Goal: Task Accomplishment & Management: Manage account settings

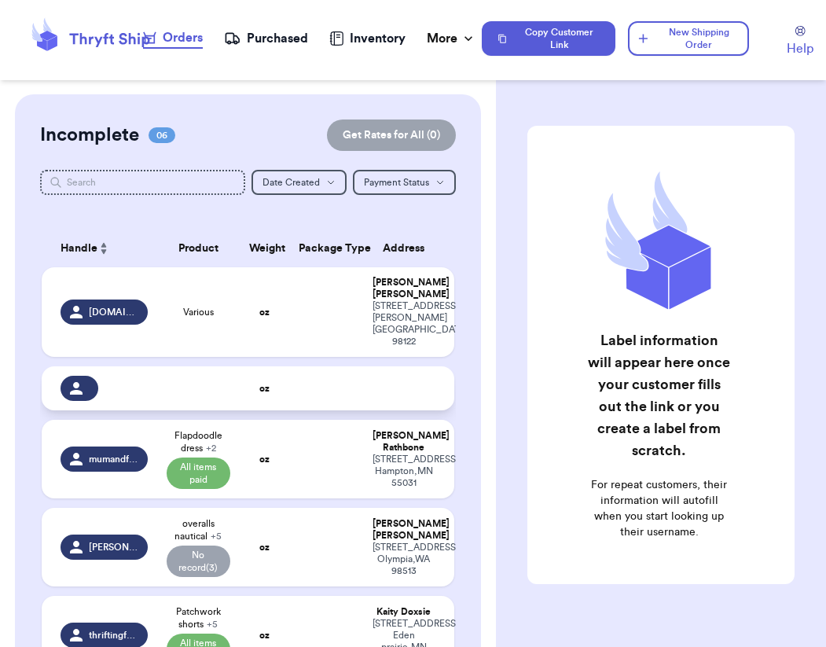
click at [284, 372] on td "oz" at bounding box center [265, 388] width 50 height 44
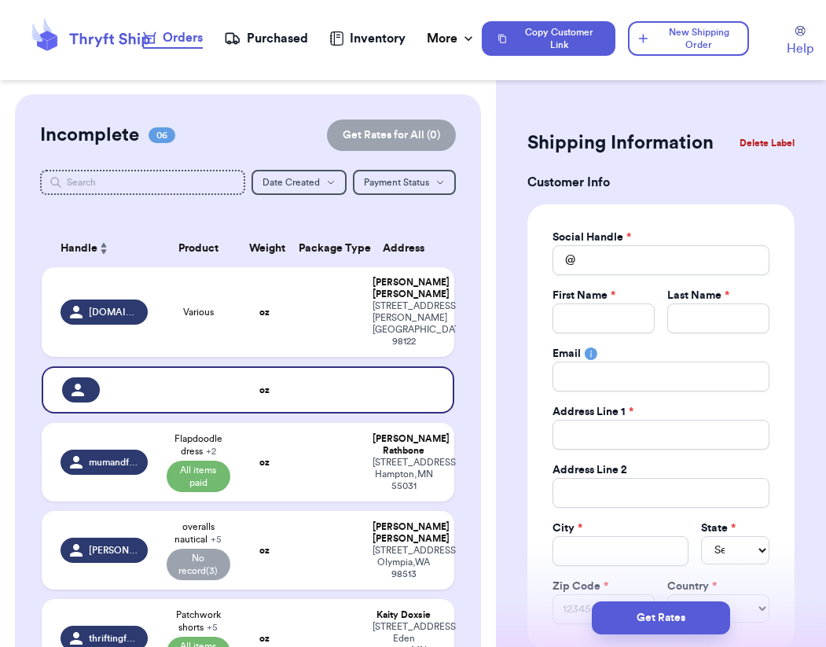
click at [417, 146] on button "Delete Label" at bounding box center [767, 143] width 68 height 35
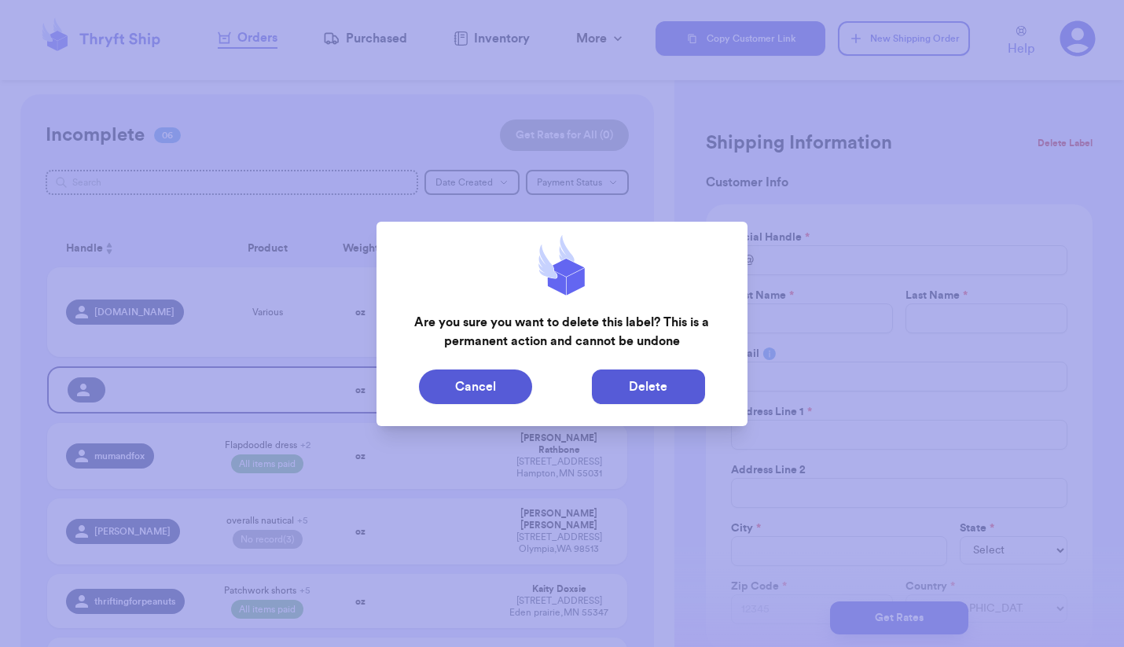
click at [417, 389] on button "Delete" at bounding box center [648, 386] width 113 height 35
type input "Various"
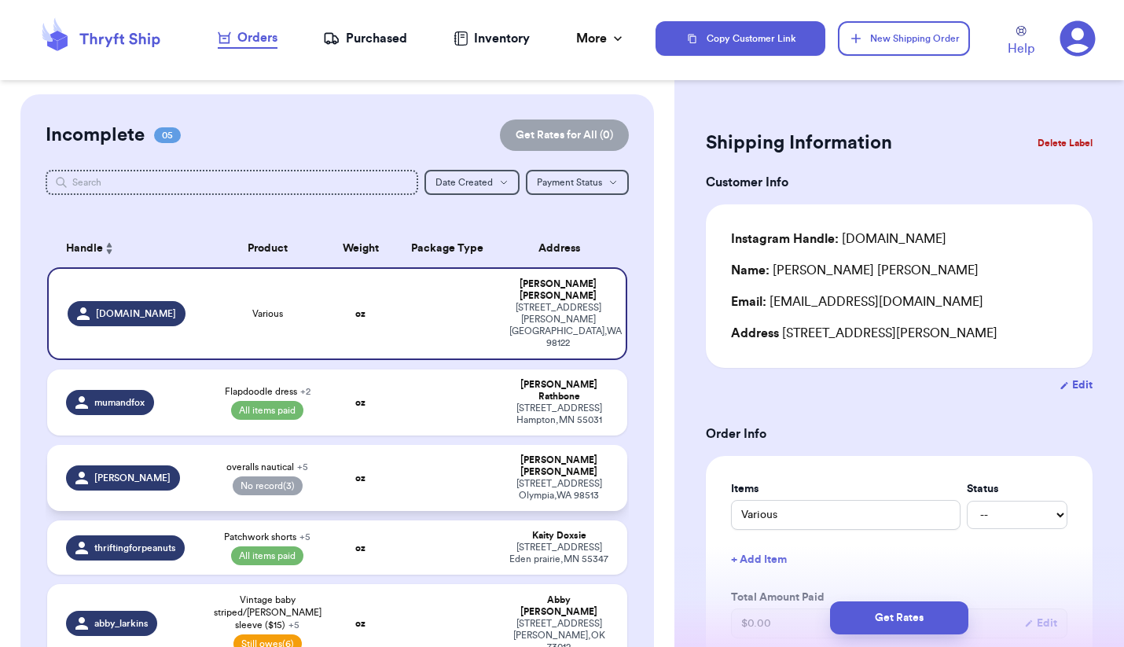
click at [265, 476] on span "No record (3)" at bounding box center [268, 485] width 70 height 19
type input "overalls nautical"
select select "paid"
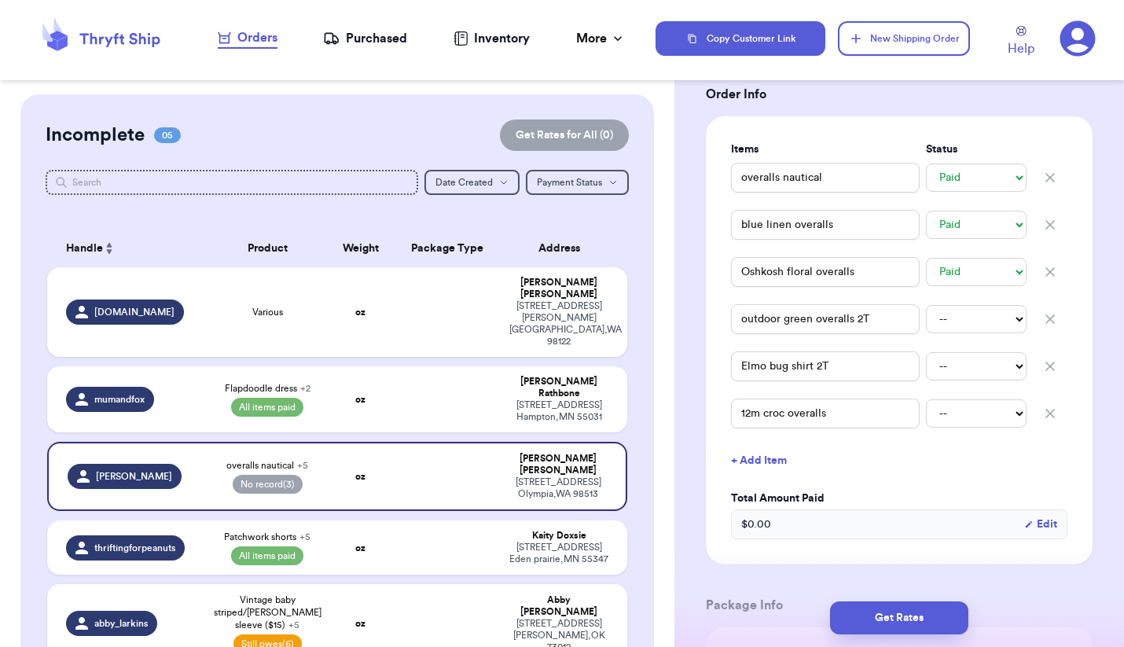
scroll to position [339, 0]
click at [417, 311] on select "-- Paid Owes" at bounding box center [976, 320] width 101 height 28
select select "paid"
click at [417, 366] on select "-- Paid Owes" at bounding box center [976, 367] width 101 height 28
select select "paid"
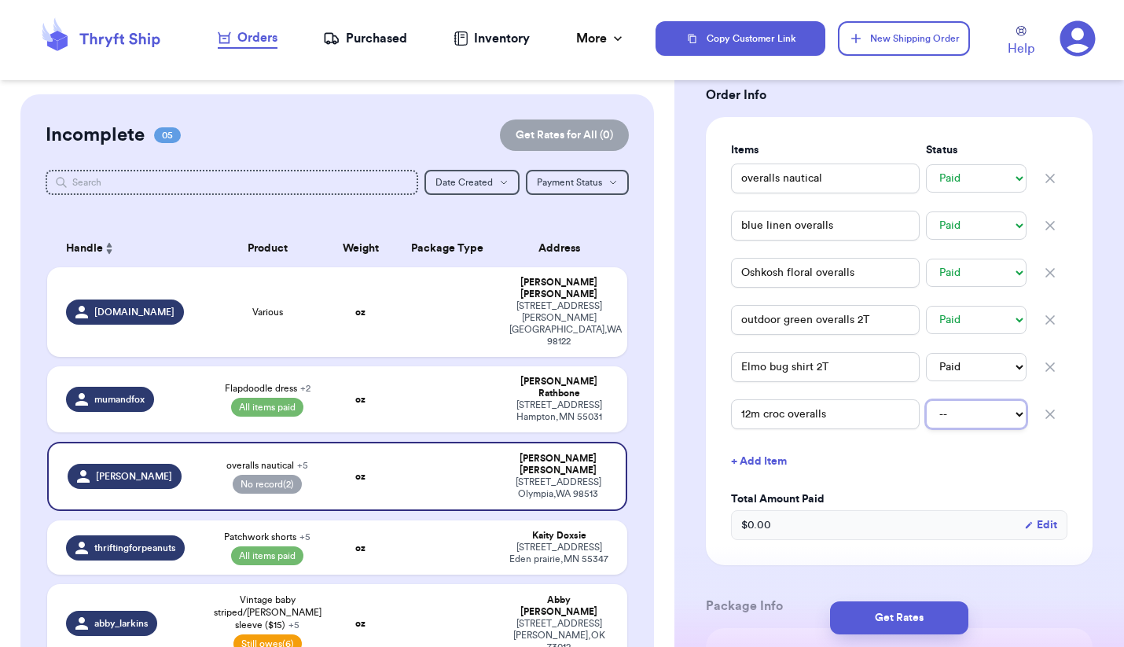
click at [417, 412] on select "-- Paid Owes" at bounding box center [976, 414] width 101 height 28
select select "paid"
click at [417, 584] on td at bounding box center [447, 623] width 105 height 79
type input "[PERSON_NAME] Outfit ($10)"
select select "unpaid"
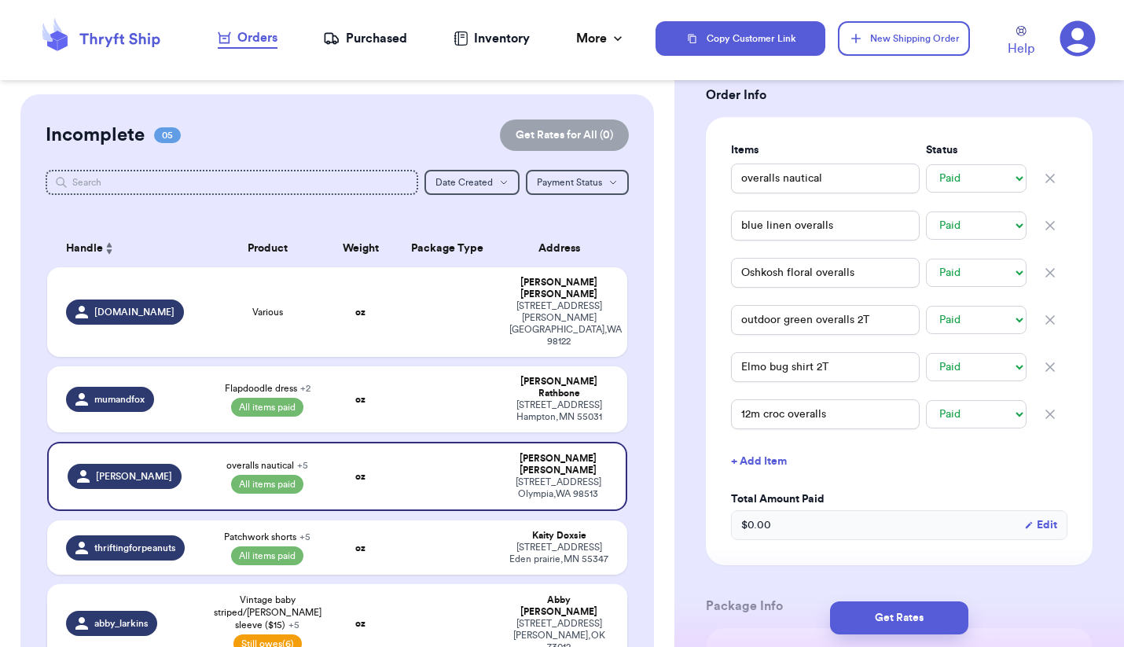
type input "MVP Overalls ($7.70)"
select select "unpaid"
type input "Y2K Green Romp ($7)"
select select "unpaid"
type input "Sports Tee ($7)"
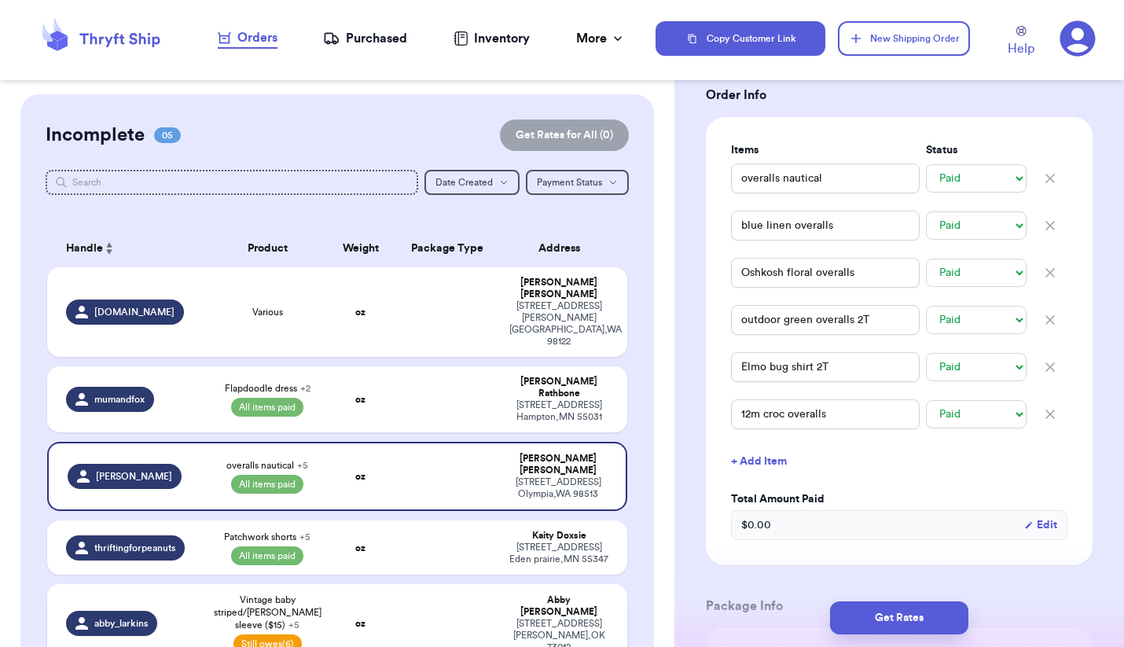
select select "unpaid"
type input "Vintage baby striped/[PERSON_NAME] sleeve ($15)"
select select "unpaid"
type input "Bundle ($65)"
select select "unpaid"
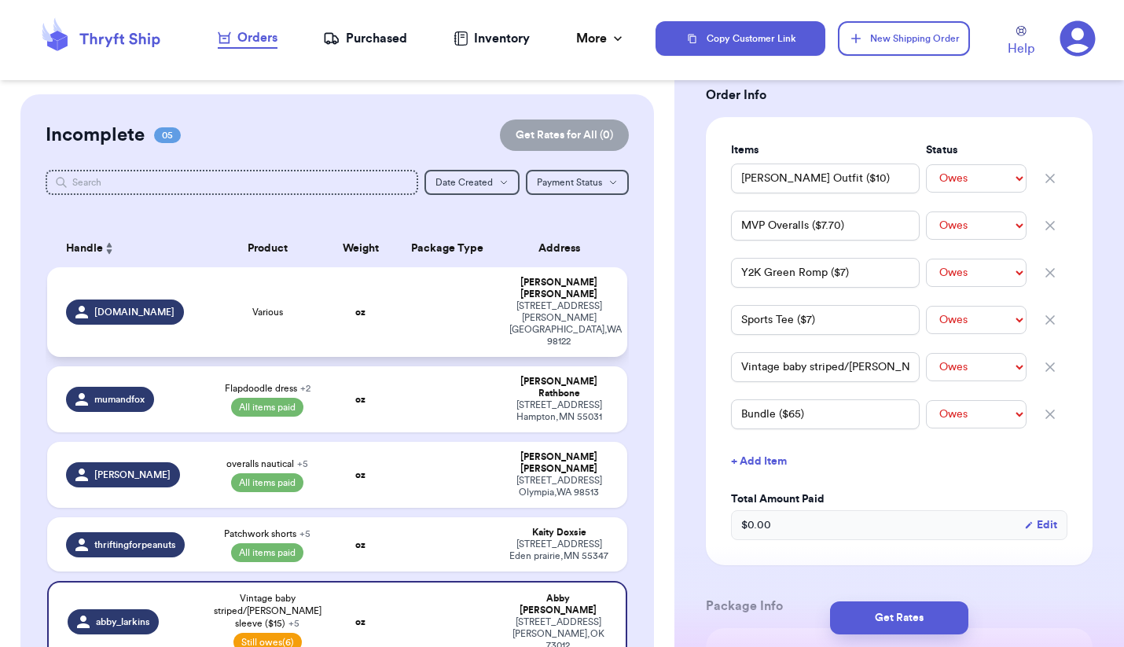
click at [308, 306] on div "Various" at bounding box center [267, 312] width 97 height 13
type input "Various"
select select "unknown"
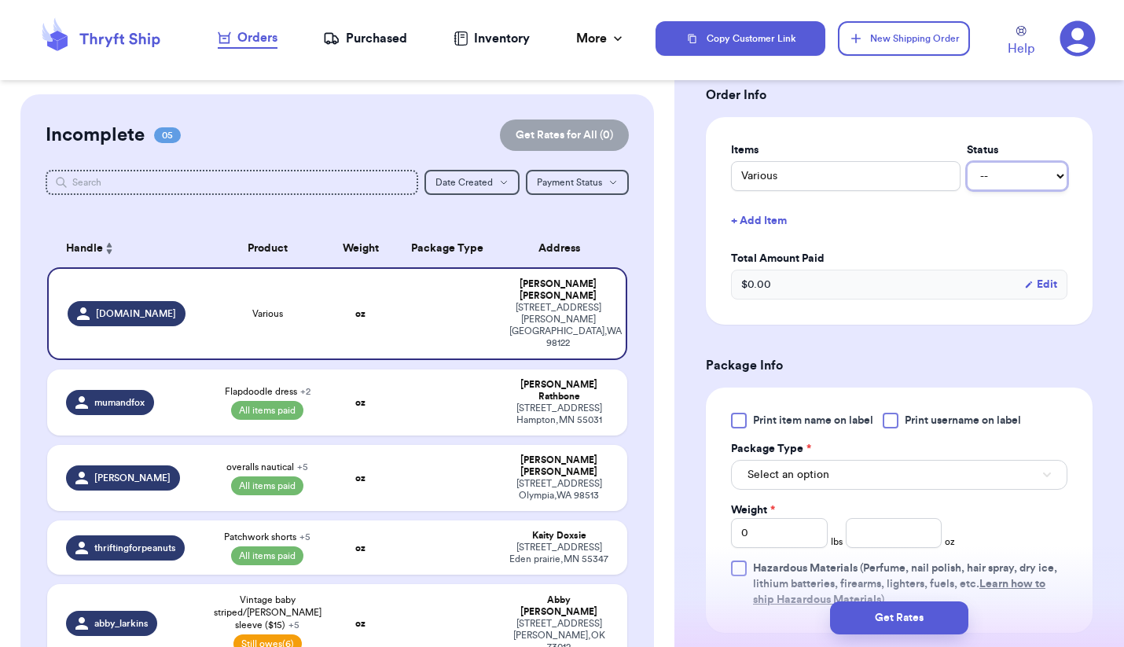
click at [417, 174] on select "-- Paid Owes" at bounding box center [1016, 176] width 101 height 28
select select "paid"
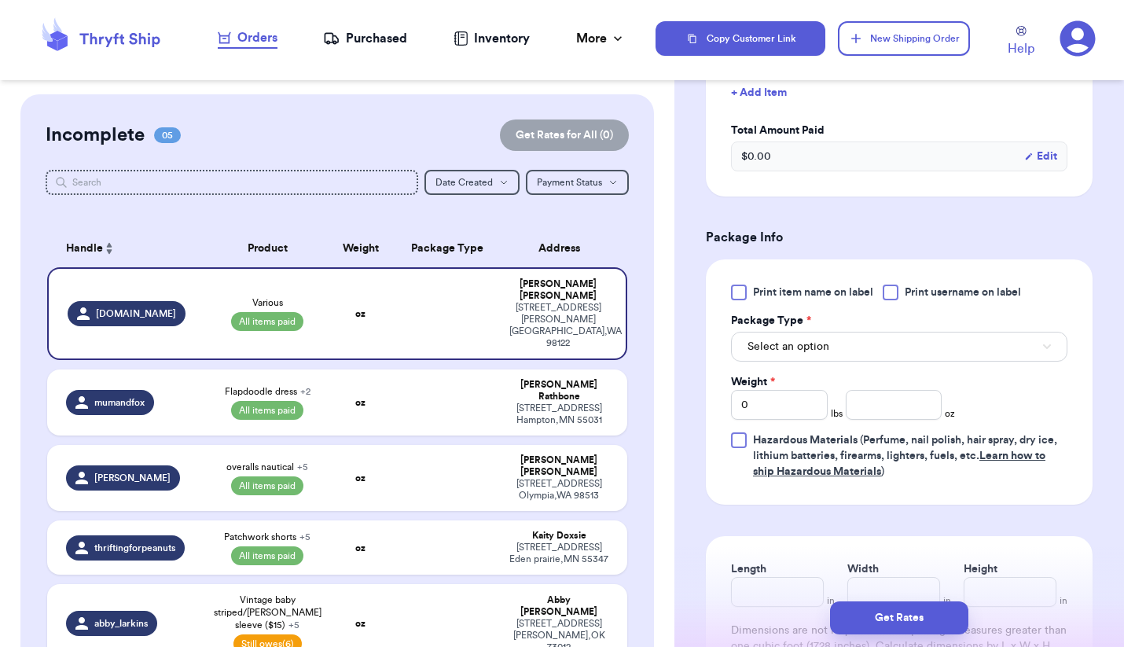
scroll to position [470, 0]
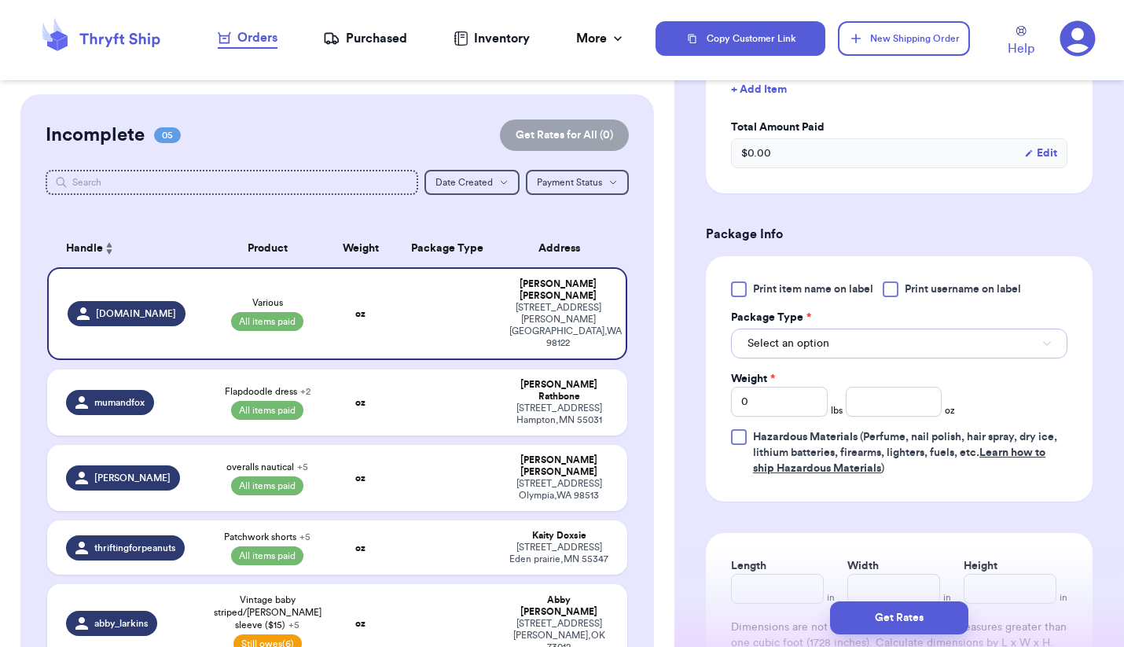
click at [417, 349] on button "Select an option" at bounding box center [899, 343] width 336 height 30
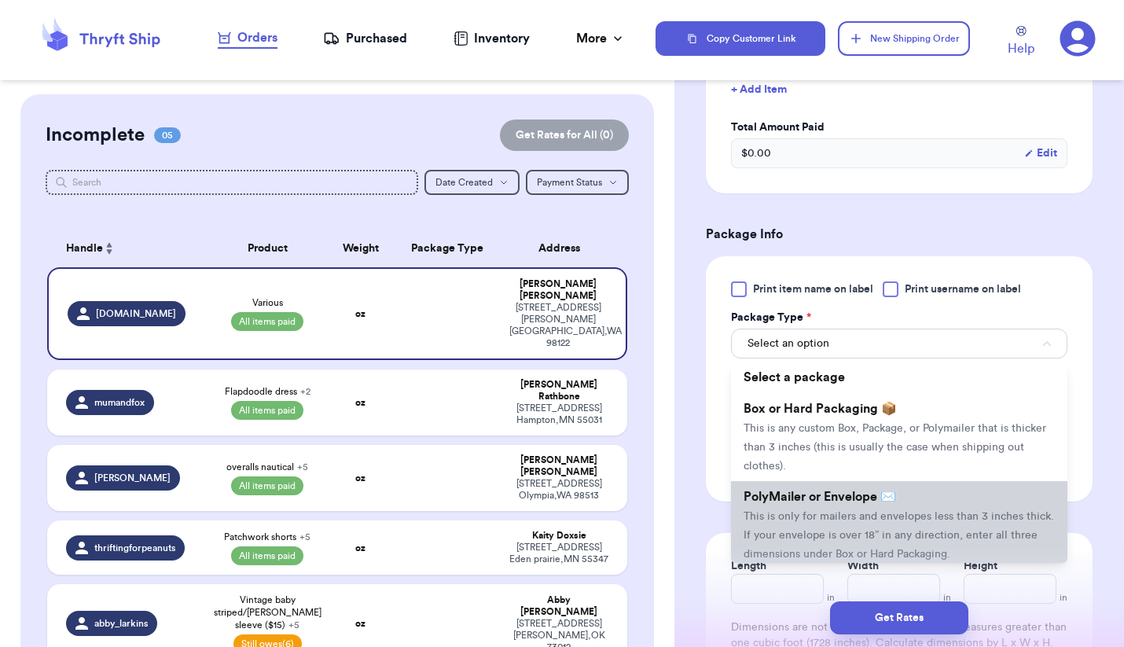
click at [417, 502] on span "PolyMailer or Envelope ✉️" at bounding box center [819, 496] width 152 height 13
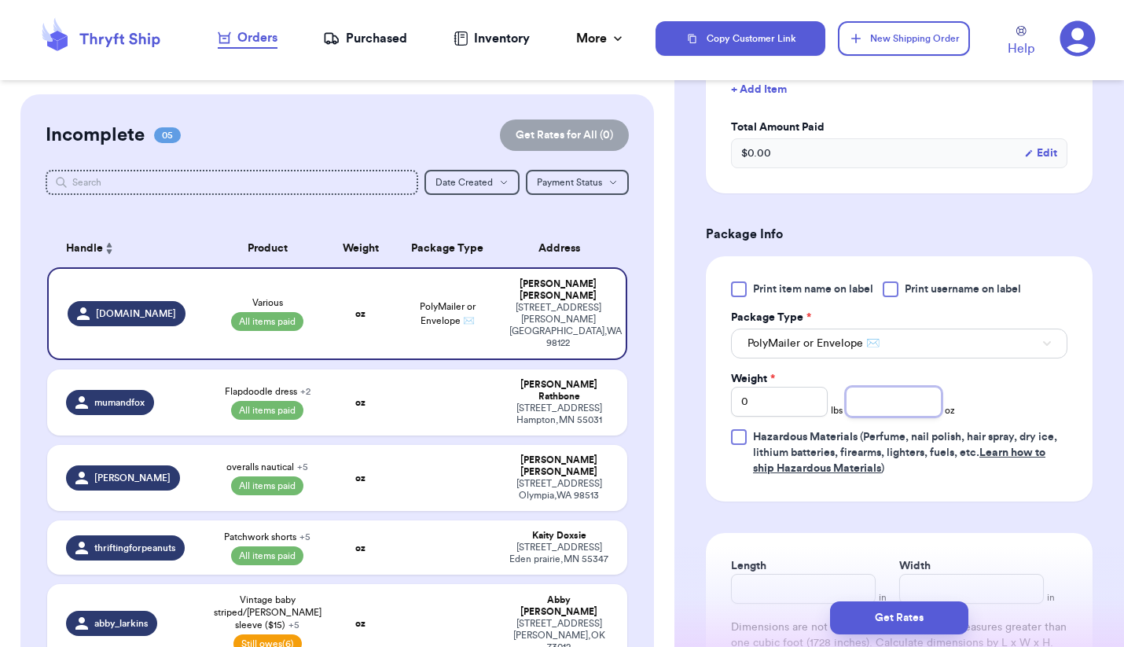
click at [417, 407] on input "number" at bounding box center [893, 402] width 97 height 30
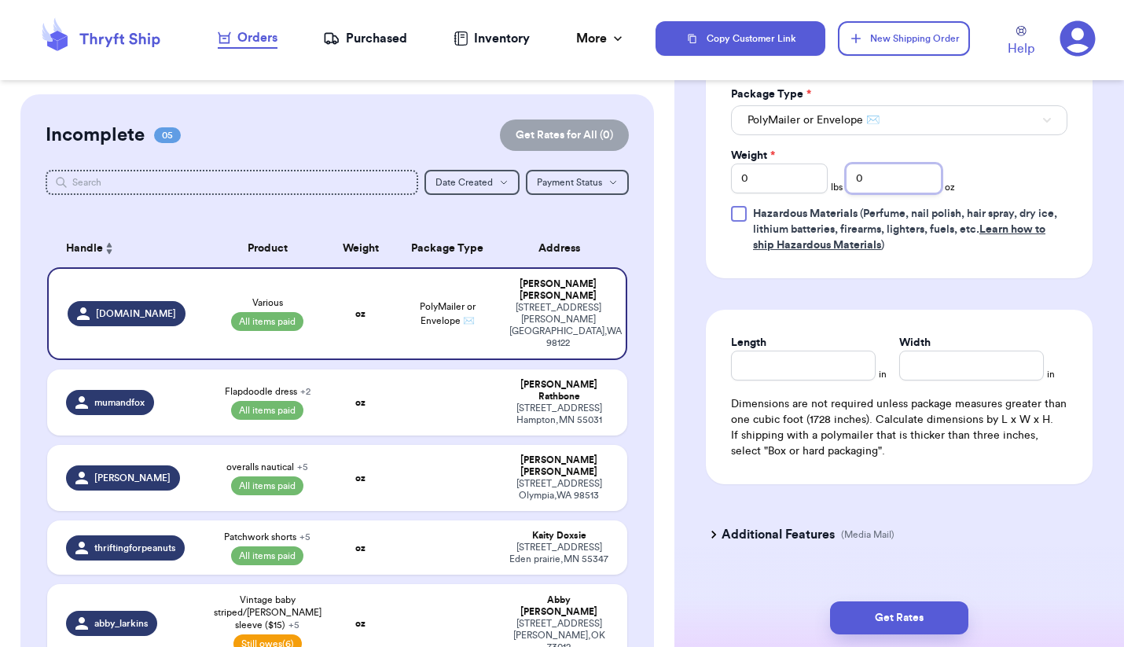
scroll to position [723, 0]
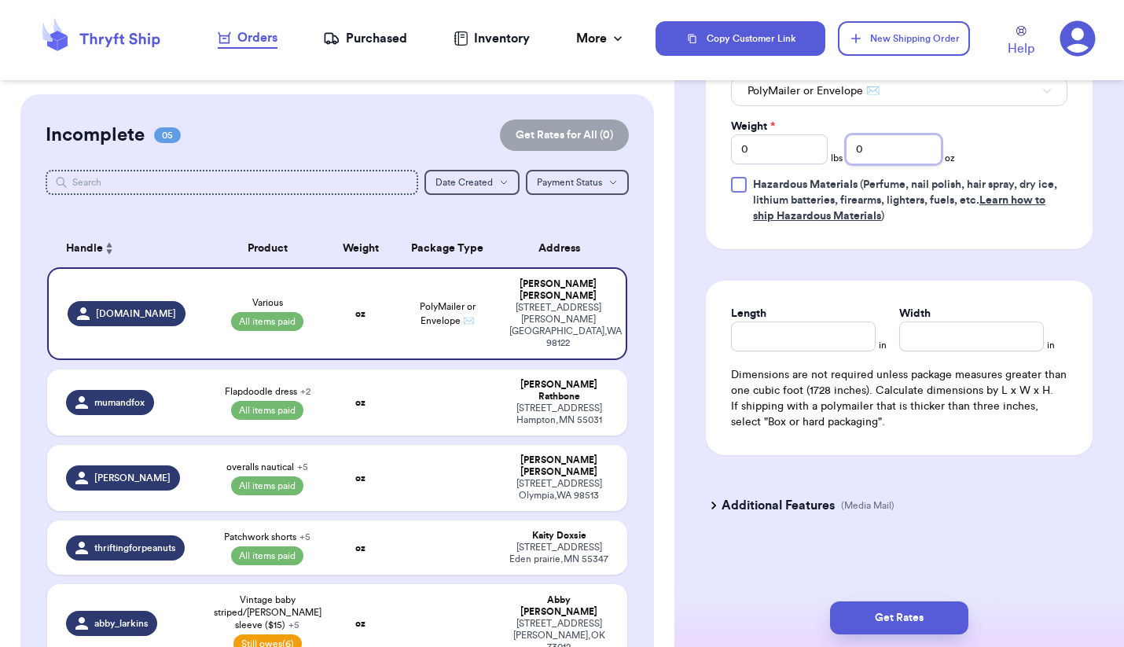
type input "0"
type input "6.5"
click at [417, 620] on button "Get Rates" at bounding box center [899, 617] width 138 height 33
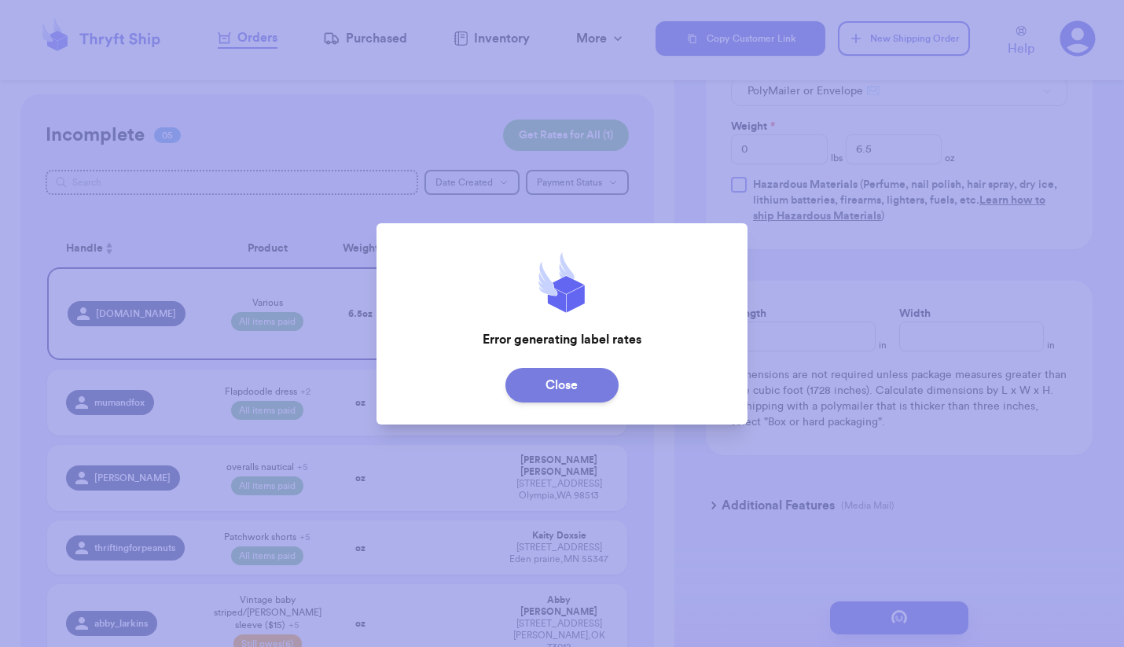
click at [417, 388] on button "Close" at bounding box center [561, 385] width 113 height 35
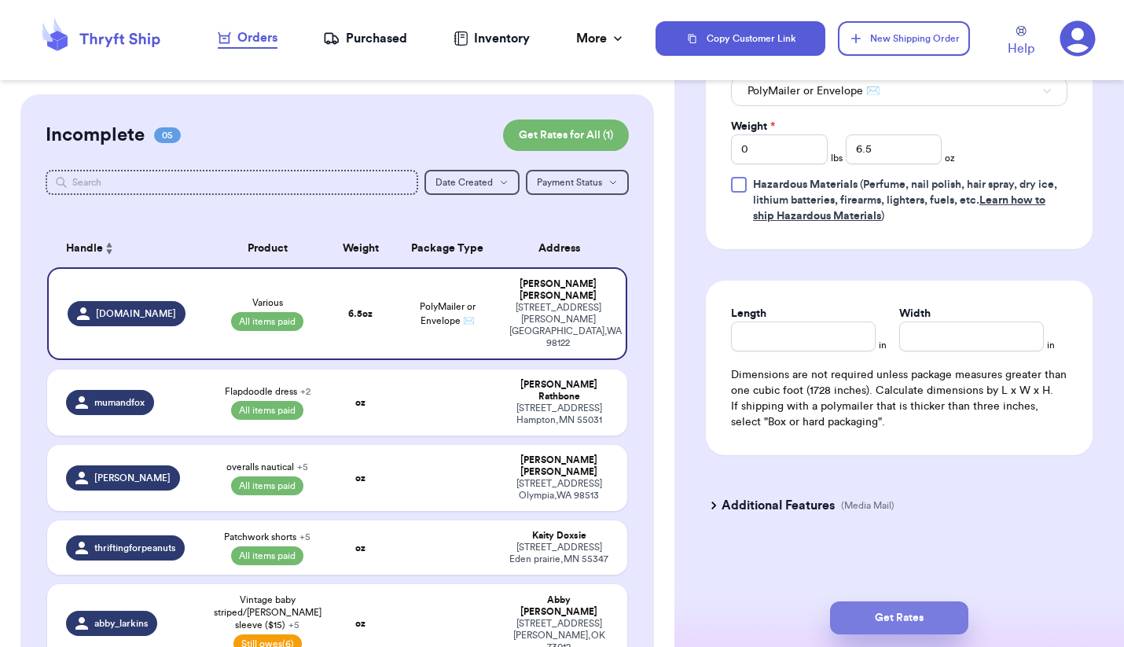
click at [417, 611] on button "Get Rates" at bounding box center [899, 617] width 138 height 33
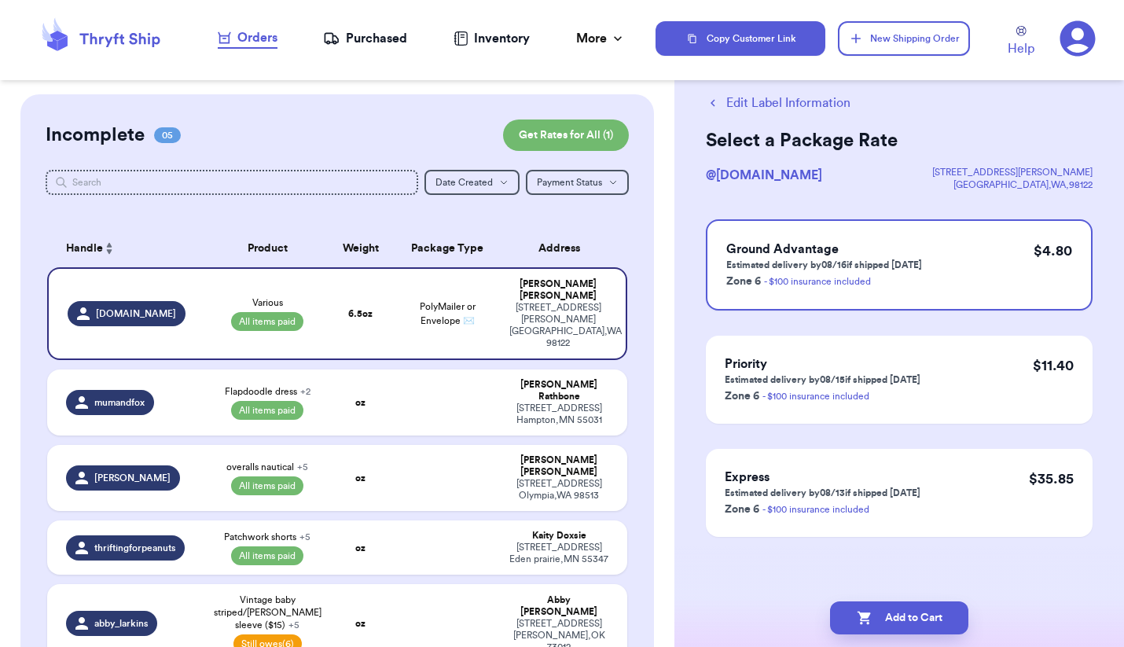
scroll to position [0, 0]
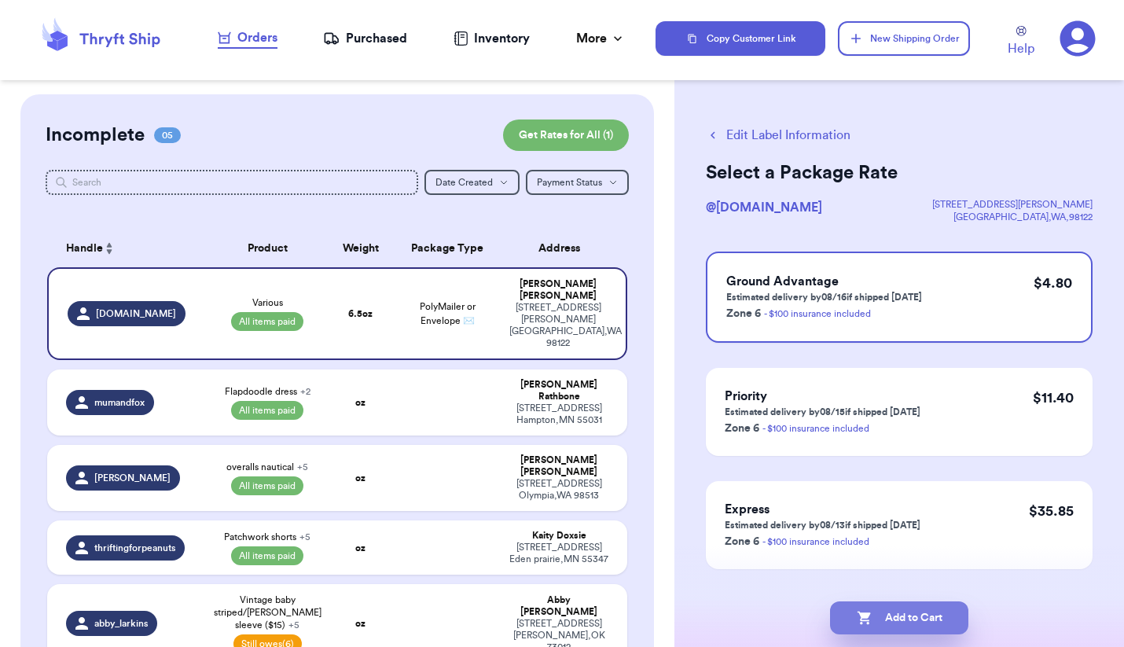
click at [417, 612] on button "Add to Cart" at bounding box center [899, 617] width 138 height 33
checkbox input "true"
select select "paid"
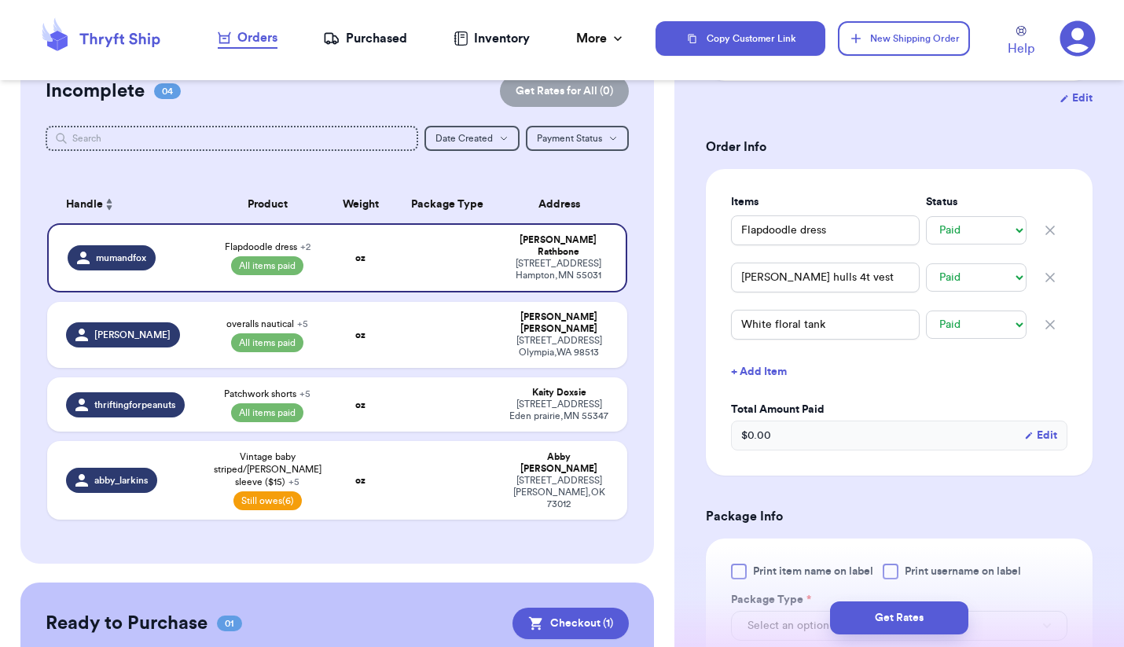
scroll to position [189, 0]
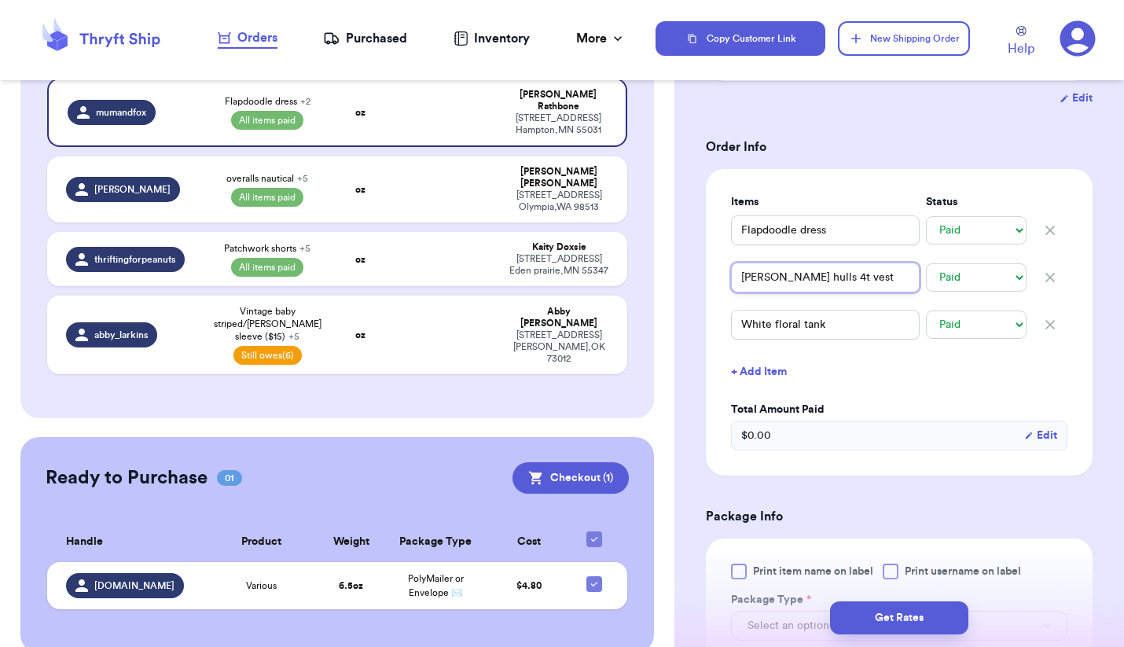
click at [417, 262] on input "[PERSON_NAME] hulls 4t vest" at bounding box center [825, 277] width 189 height 30
type input "[PERSON_NAME] hlls 4t vest"
type input "[PERSON_NAME] hills 4t vest"
click at [417, 462] on button "Checkout ( 1 )" at bounding box center [570, 477] width 116 height 31
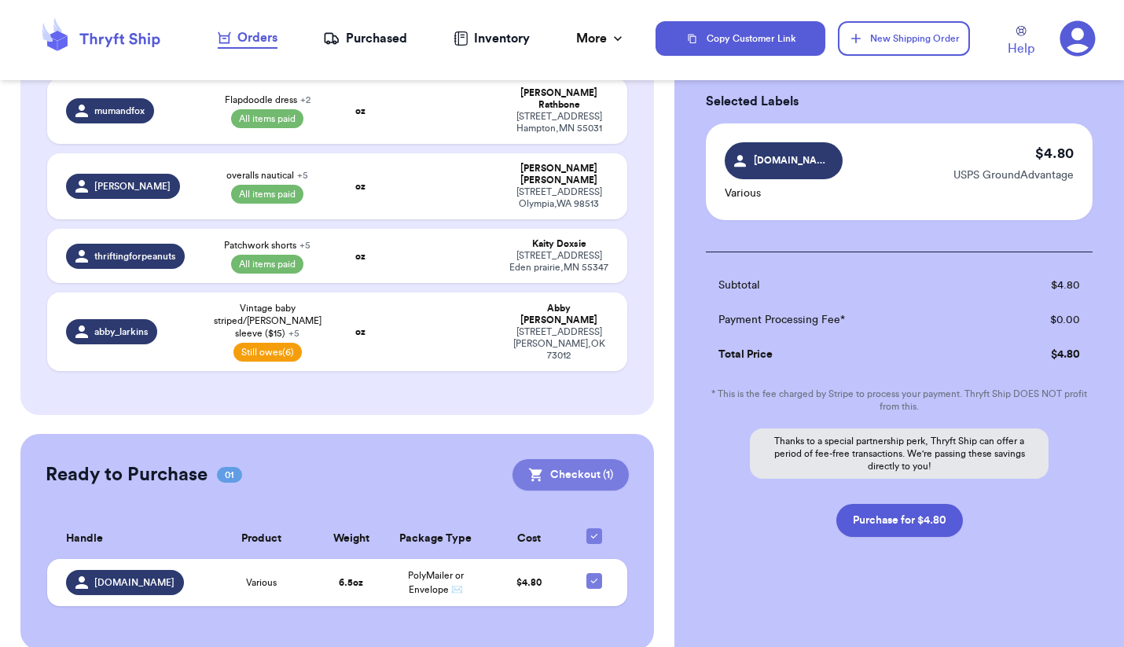
scroll to position [72, 0]
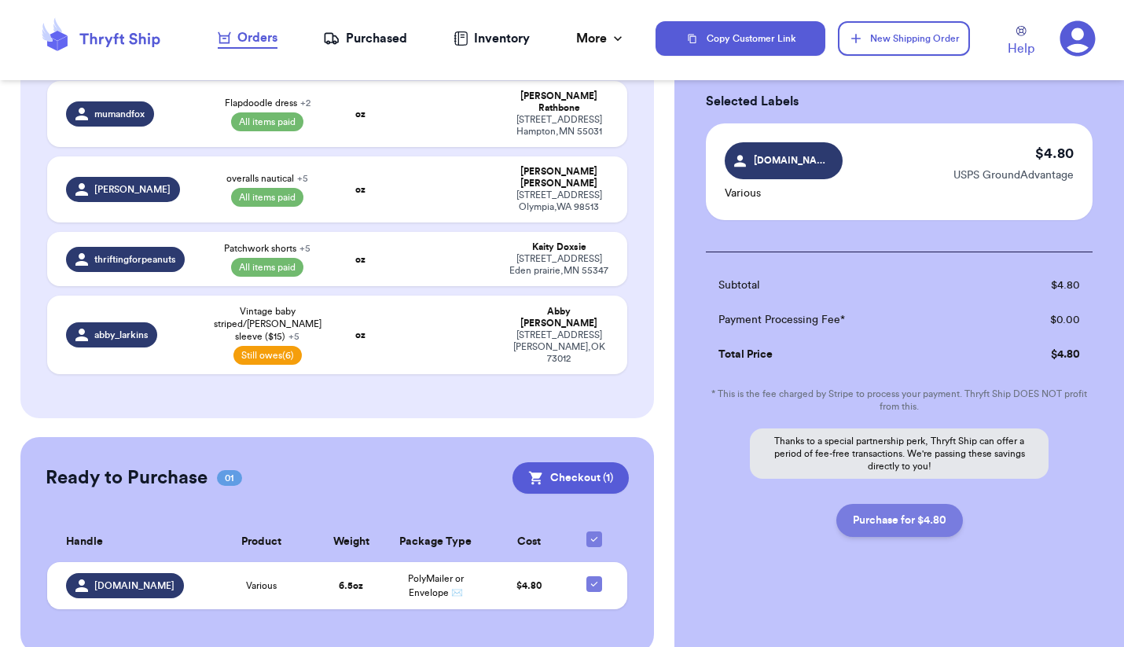
click at [417, 520] on button "Purchase for $4.80" at bounding box center [899, 520] width 127 height 33
checkbox input "false"
checkbox input "true"
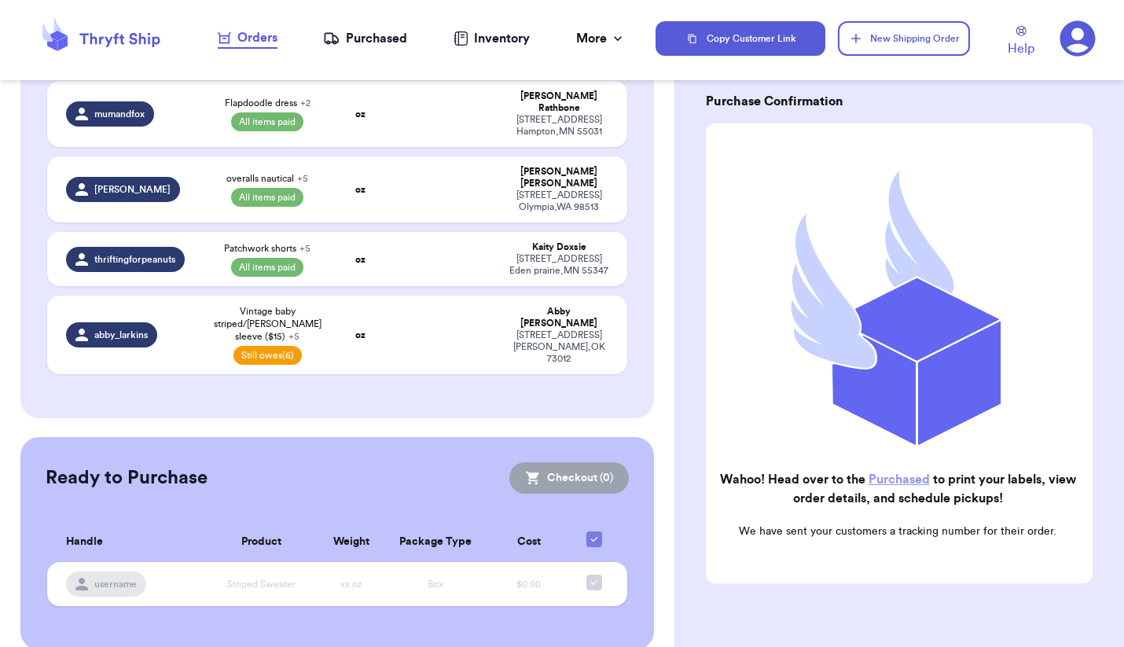
scroll to position [183, 0]
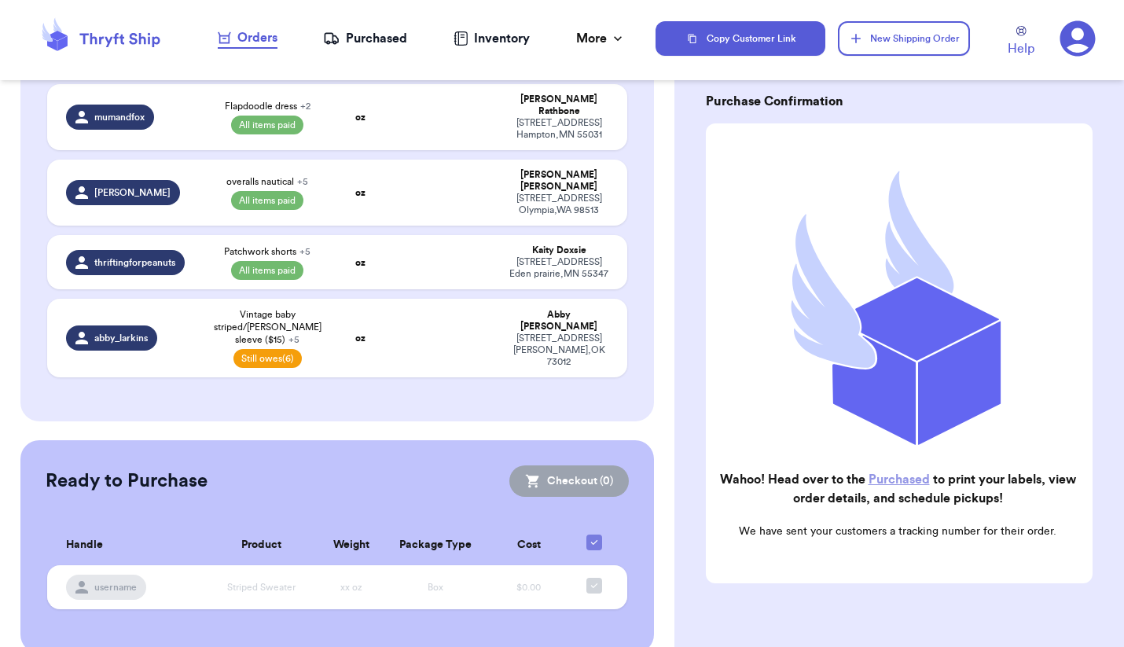
click at [417, 476] on link "Purchased" at bounding box center [898, 479] width 61 height 13
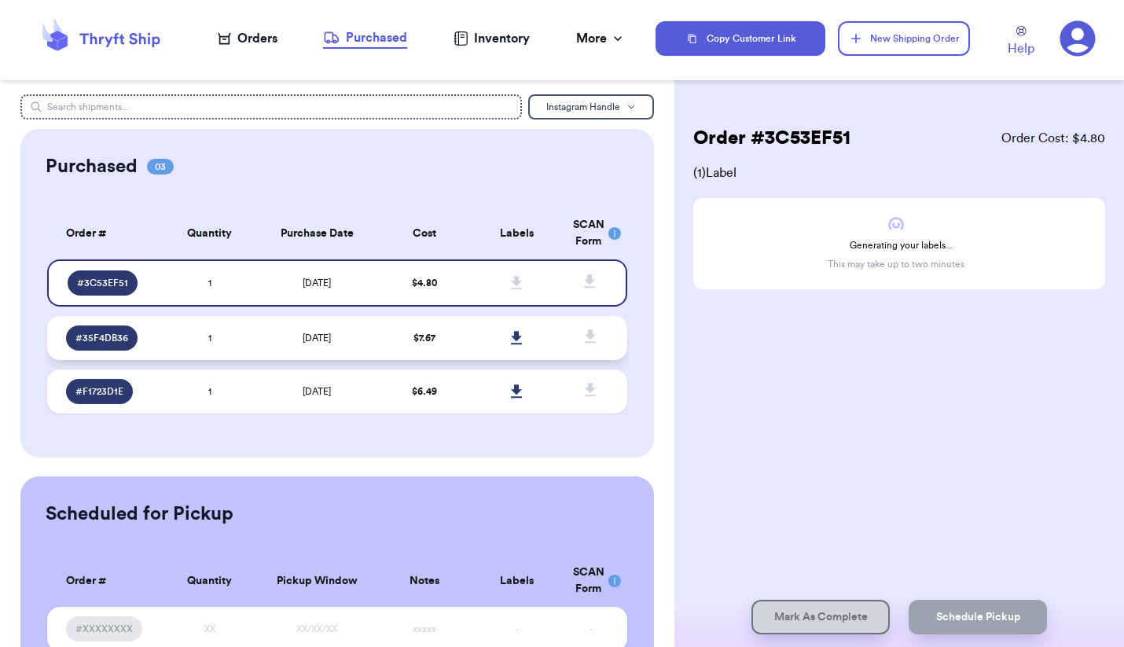
click at [314, 339] on span "[DATE]" at bounding box center [317, 337] width 28 height 9
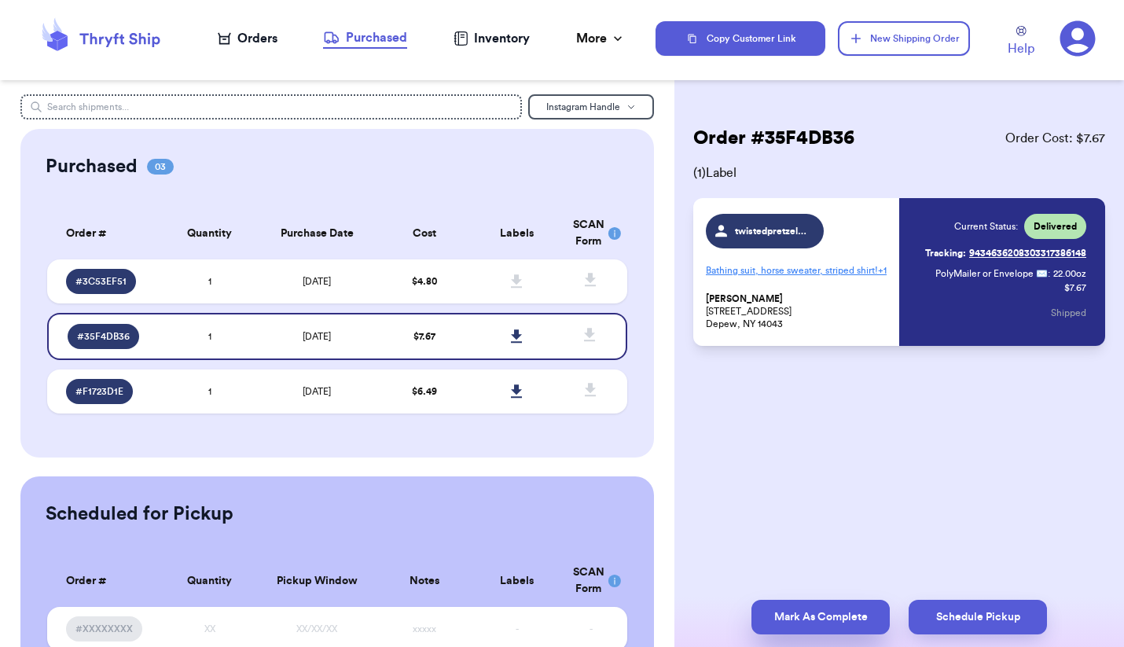
click at [417, 607] on button "Mark As Complete" at bounding box center [820, 617] width 138 height 35
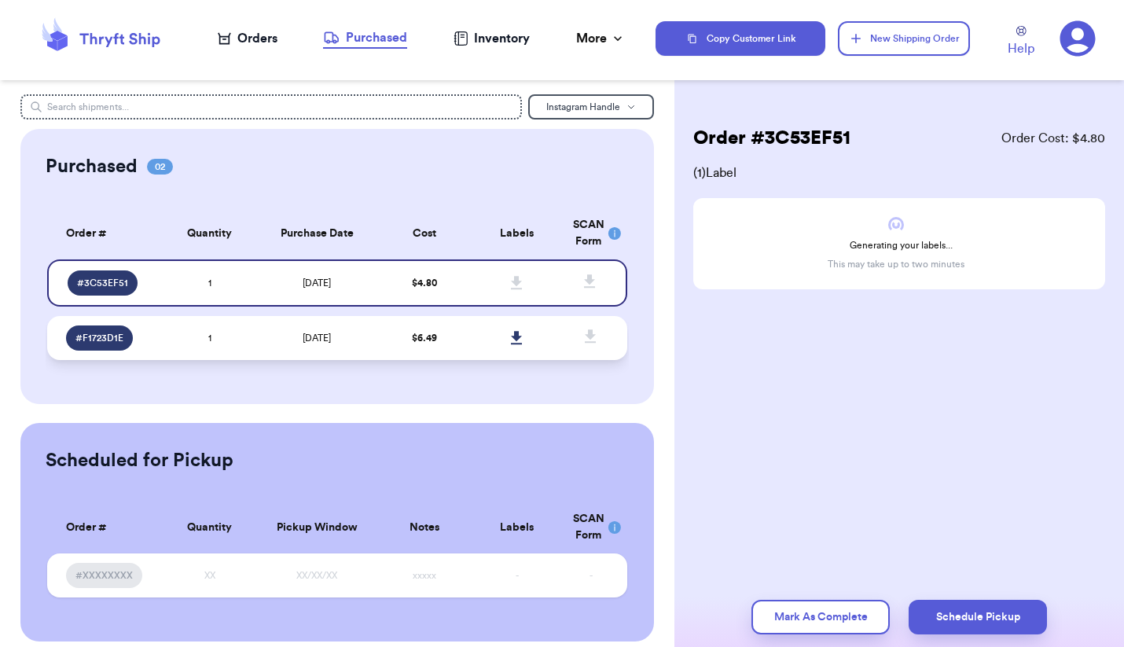
click at [331, 338] on span "[DATE]" at bounding box center [317, 337] width 28 height 9
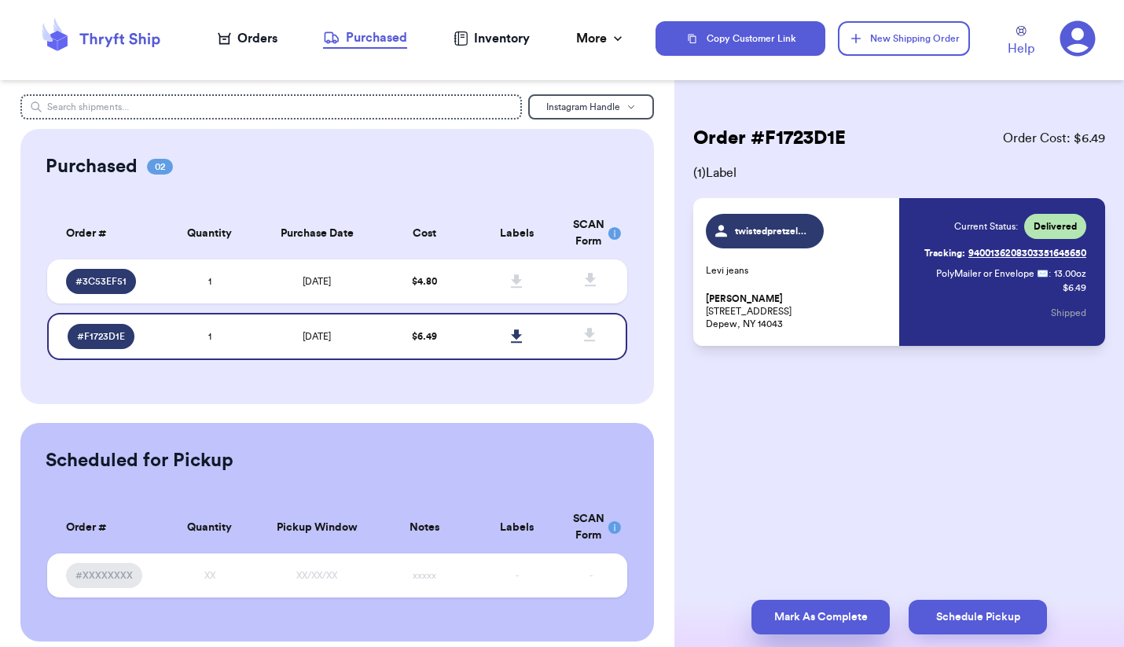
click at [417, 611] on button "Mark As Complete" at bounding box center [820, 617] width 138 height 35
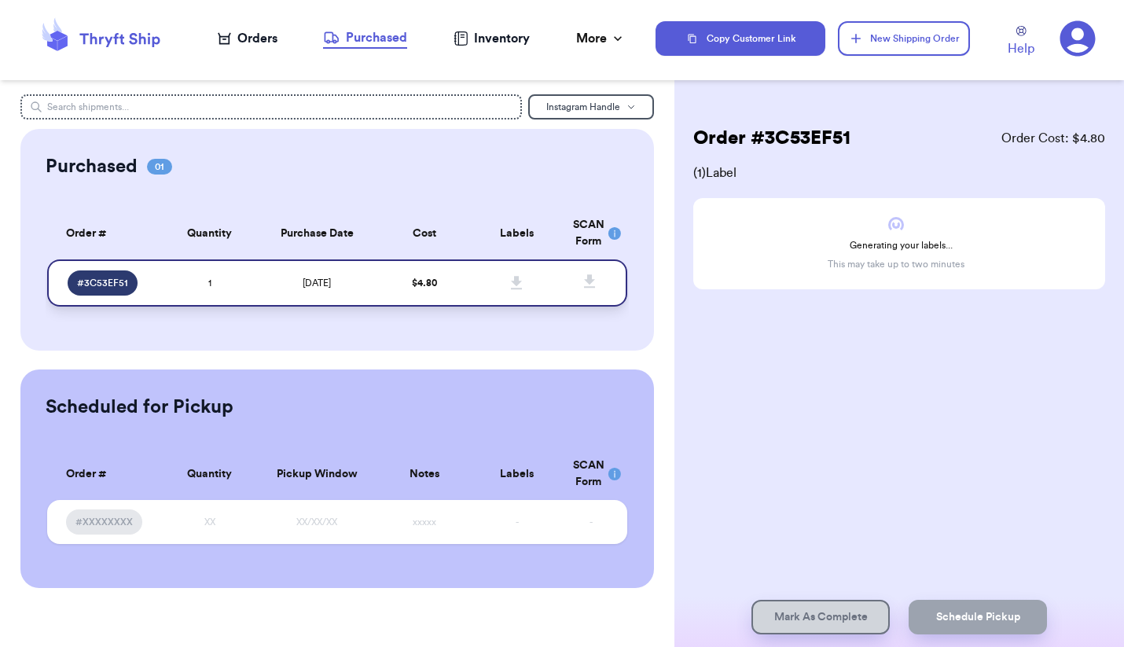
click at [376, 285] on td "[DATE]" at bounding box center [317, 282] width 122 height 47
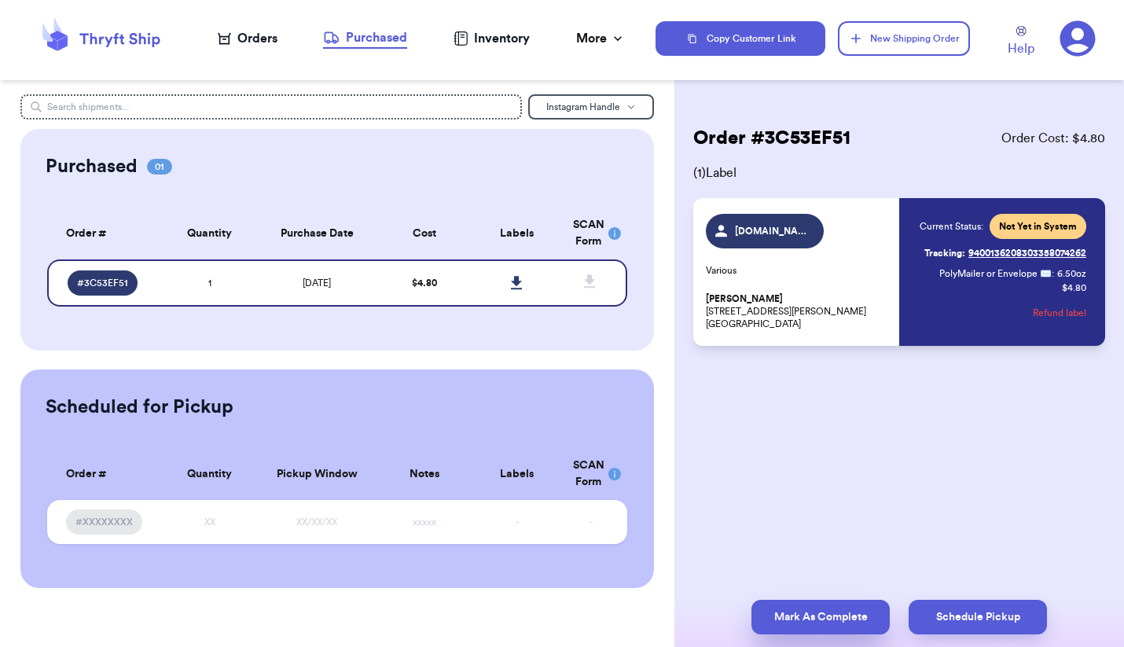
click at [417, 625] on button "Mark As Complete" at bounding box center [820, 617] width 138 height 35
click at [417, 619] on button "Mark As Complete" at bounding box center [820, 617] width 138 height 35
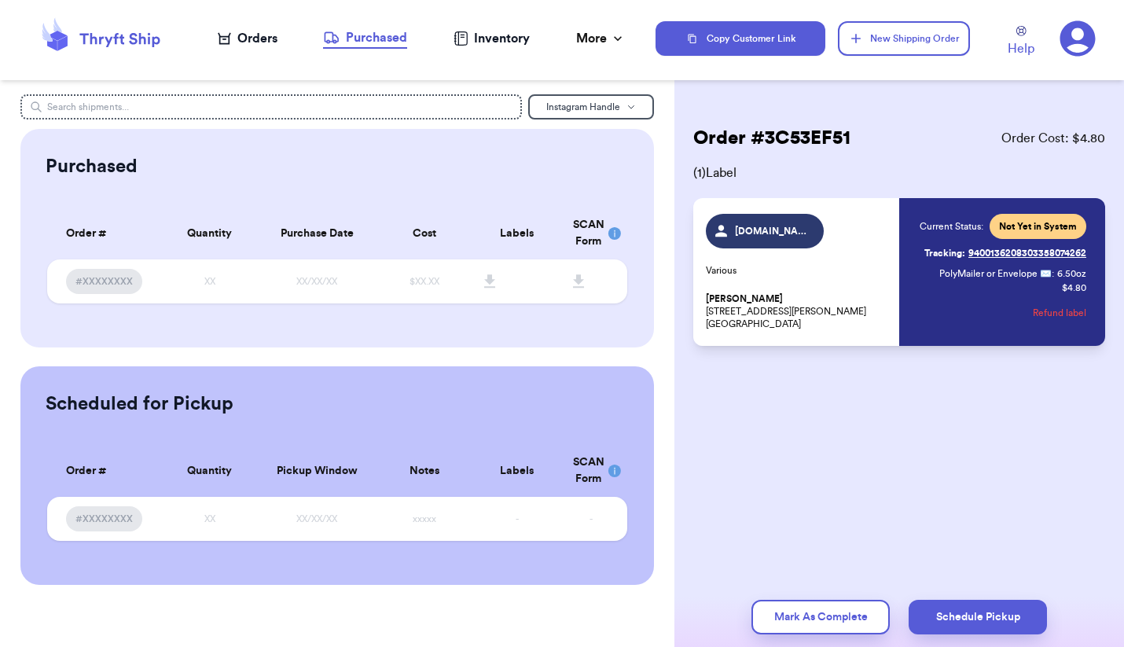
click at [266, 40] on div "Orders" at bounding box center [248, 38] width 60 height 19
